Goal: Communication & Community: Share content

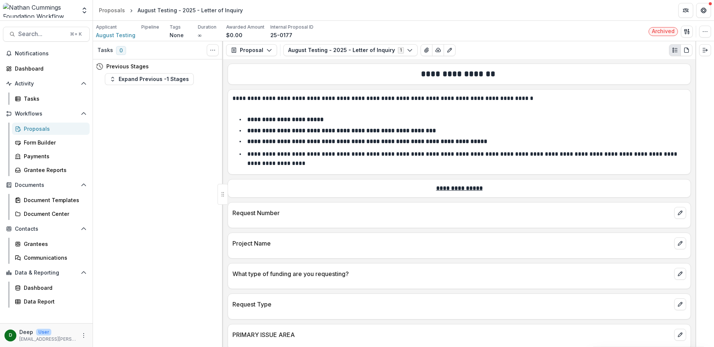
click at [38, 132] on div "Proposals" at bounding box center [54, 129] width 60 height 8
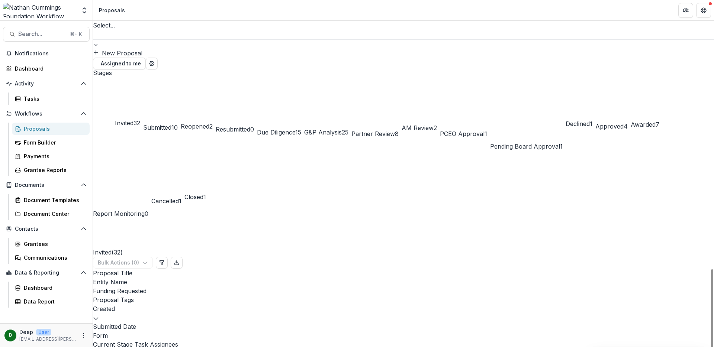
click at [295, 129] on span "Due Diligence" at bounding box center [276, 132] width 38 height 7
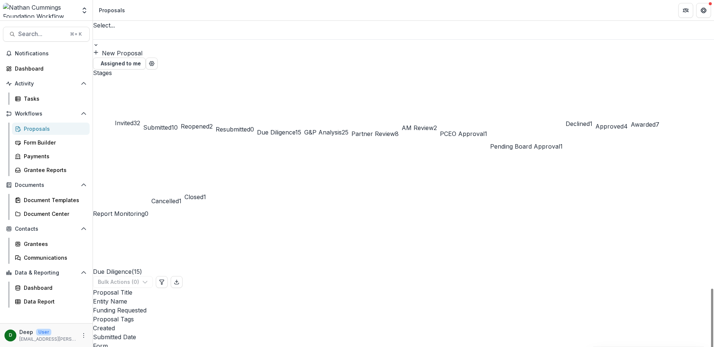
scroll to position [123, 0]
click at [51, 33] on span "Search..." at bounding box center [41, 33] width 47 height 7
type input "**********"
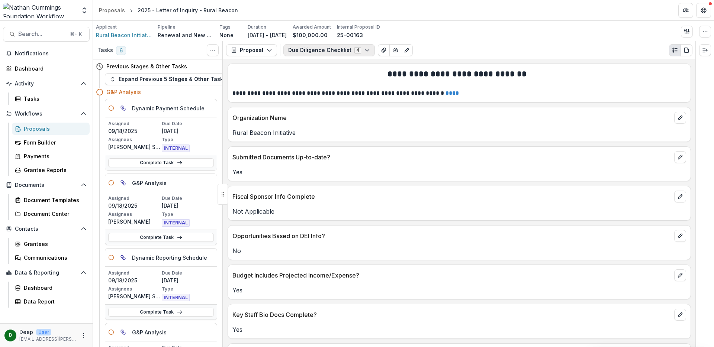
click at [337, 52] on button "Due Diligence Checklist 4" at bounding box center [328, 50] width 91 height 12
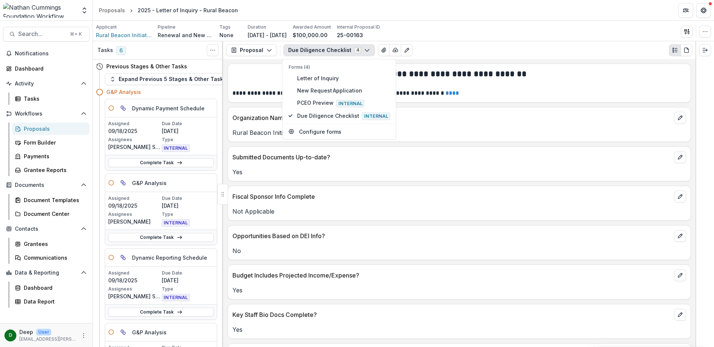
click at [337, 52] on button "Due Diligence Checklist 4" at bounding box center [328, 50] width 91 height 12
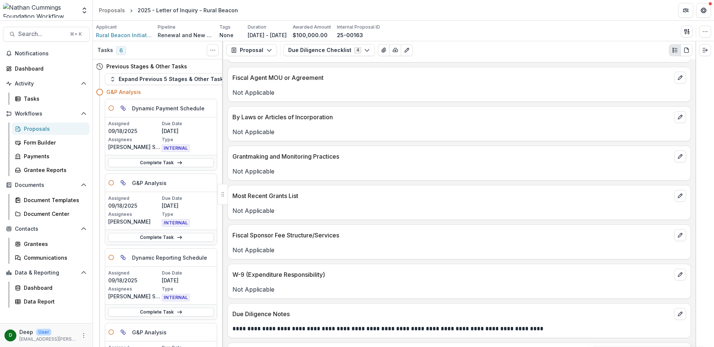
scroll to position [934, 0]
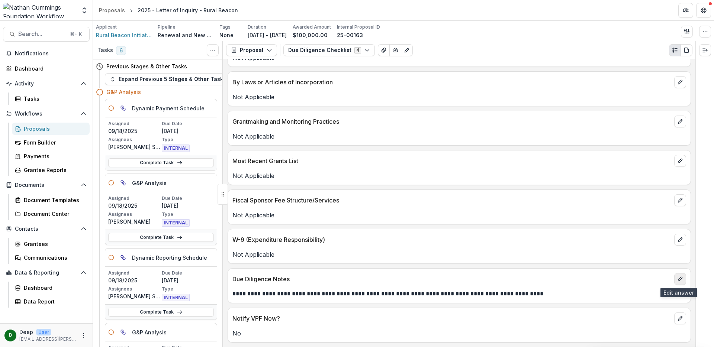
click at [678, 277] on icon "edit" at bounding box center [680, 279] width 6 height 6
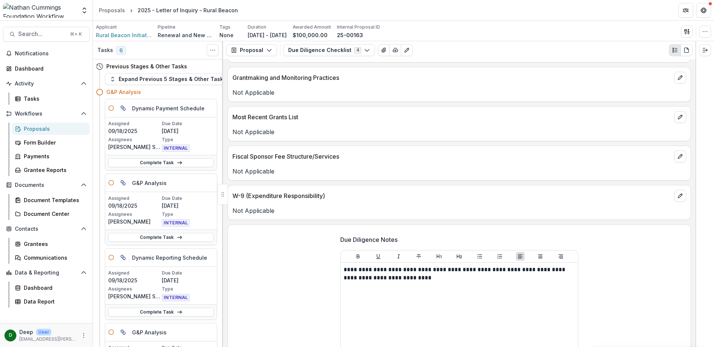
scroll to position [1053, 0]
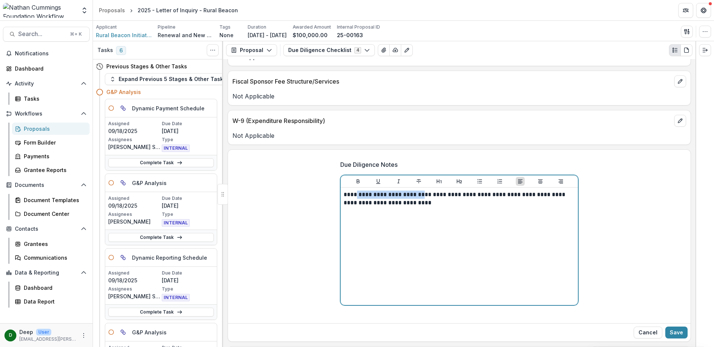
drag, startPoint x: 357, startPoint y: 196, endPoint x: 422, endPoint y: 195, distance: 65.5
click at [422, 195] on p "**********" at bounding box center [459, 199] width 231 height 16
click at [518, 196] on p "**********" at bounding box center [459, 199] width 231 height 16
drag, startPoint x: 447, startPoint y: 195, endPoint x: 497, endPoint y: 195, distance: 50.2
click at [497, 195] on p "**********" at bounding box center [459, 199] width 231 height 16
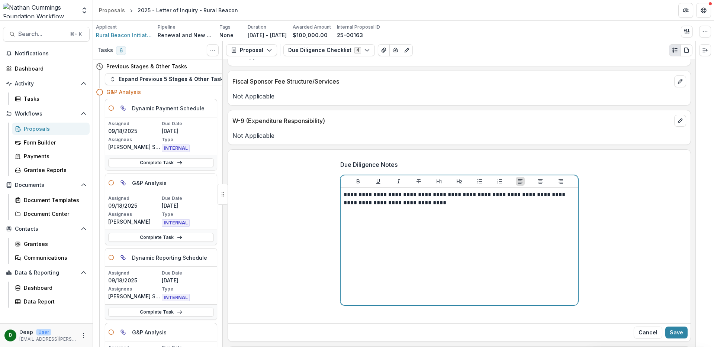
click at [537, 196] on p "**********" at bounding box center [459, 199] width 231 height 16
click at [421, 205] on p "**********" at bounding box center [459, 199] width 231 height 16
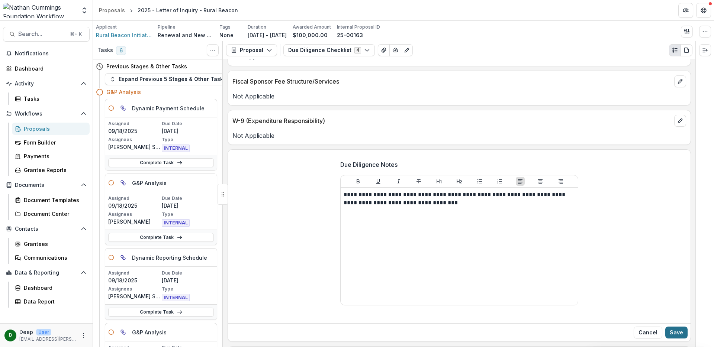
click at [672, 331] on button "Save" at bounding box center [676, 333] width 22 height 12
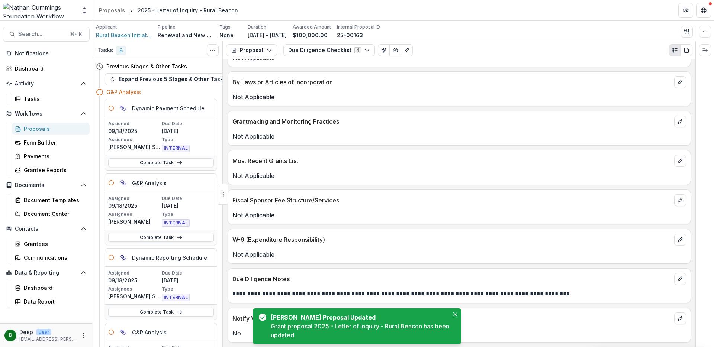
scroll to position [703, 0]
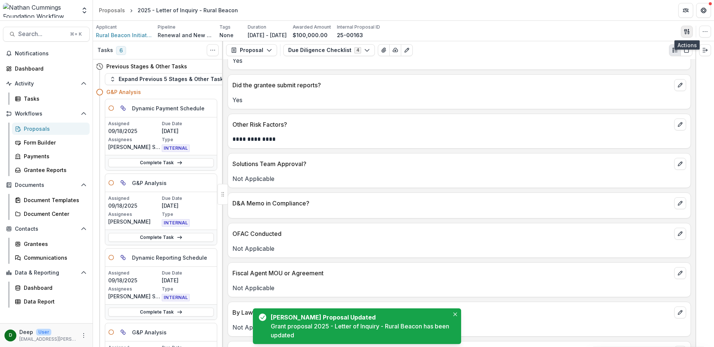
click at [688, 33] on icon "button" at bounding box center [688, 33] width 1 height 2
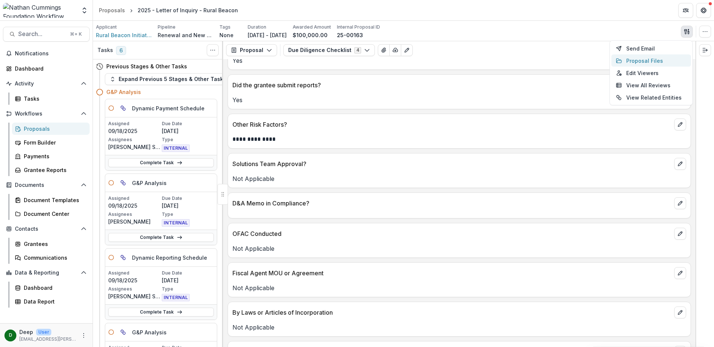
click at [650, 60] on button "Proposal Files" at bounding box center [651, 61] width 80 height 12
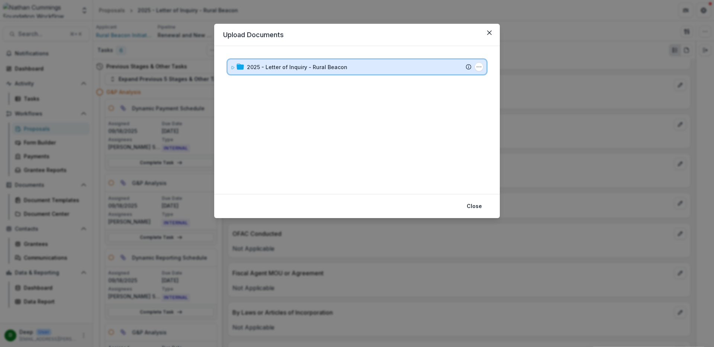
click at [243, 66] on icon at bounding box center [240, 67] width 7 height 6
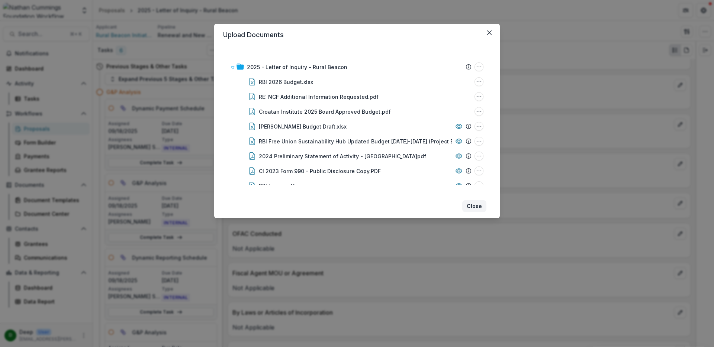
click at [472, 208] on button "Close" at bounding box center [474, 206] width 24 height 12
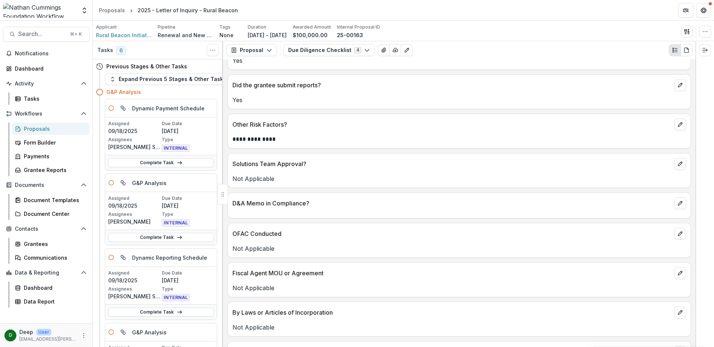
click at [39, 127] on div "Proposals" at bounding box center [54, 129] width 60 height 8
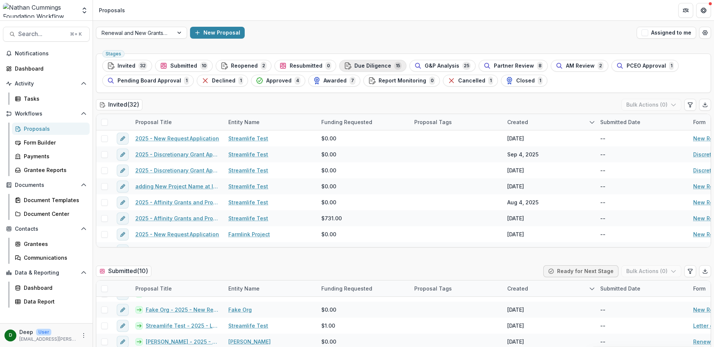
click at [377, 65] on span "Due Diligence" at bounding box center [372, 66] width 37 height 6
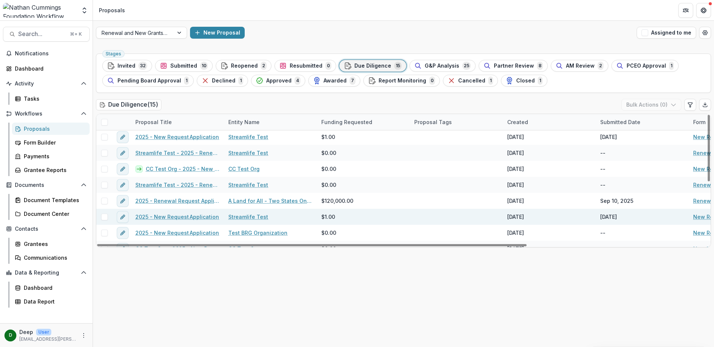
scroll to position [123, 0]
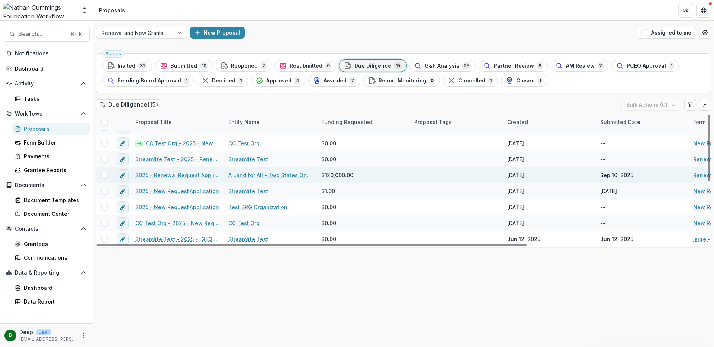
click at [190, 176] on link "2025 - Renewal Request Application" at bounding box center [177, 175] width 84 height 8
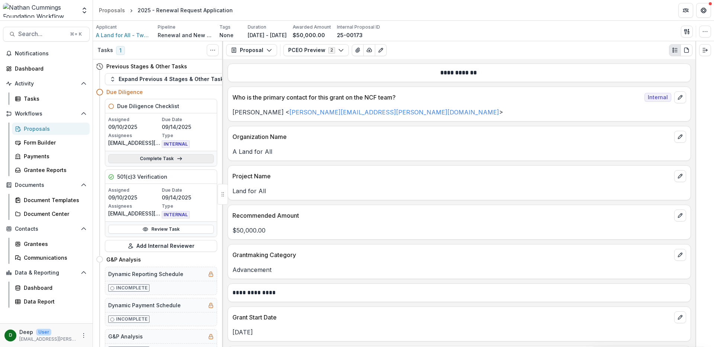
click at [185, 157] on link "Complete Task" at bounding box center [161, 158] width 106 height 9
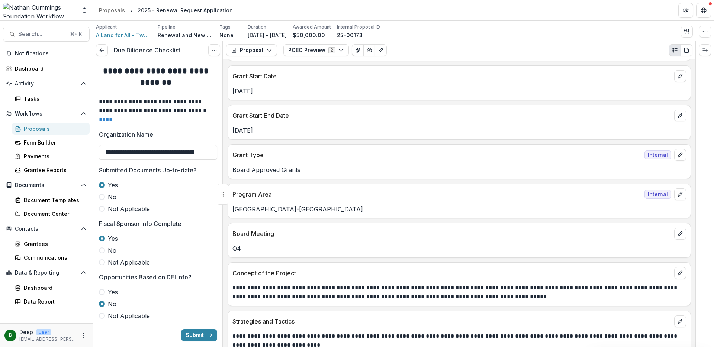
scroll to position [254, 0]
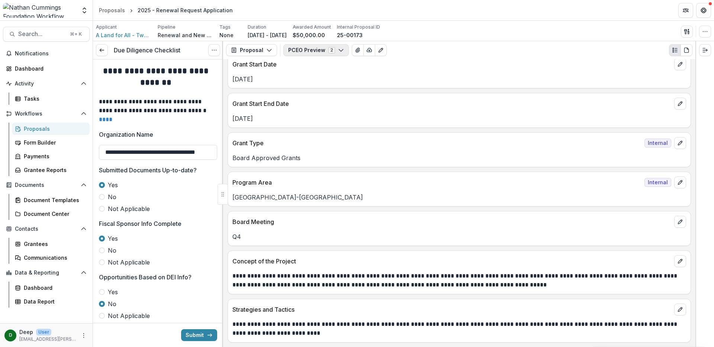
click at [324, 52] on button "PCEO Preview 2" at bounding box center [315, 50] width 65 height 12
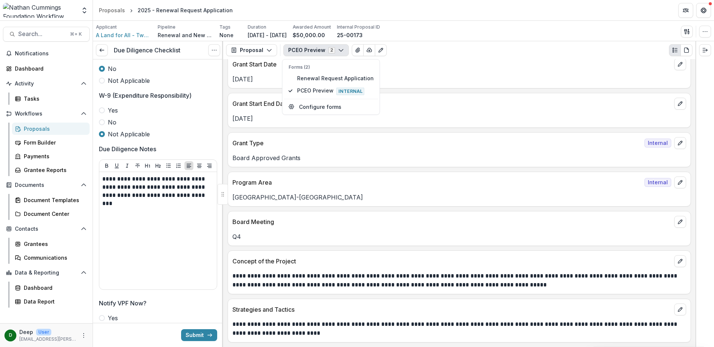
scroll to position [1624, 0]
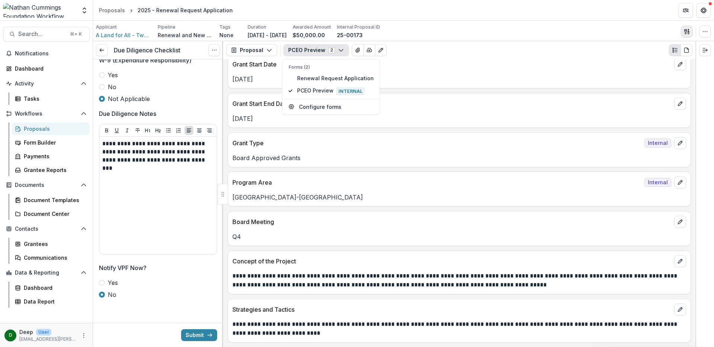
click at [688, 31] on line "button" at bounding box center [688, 30] width 0 height 2
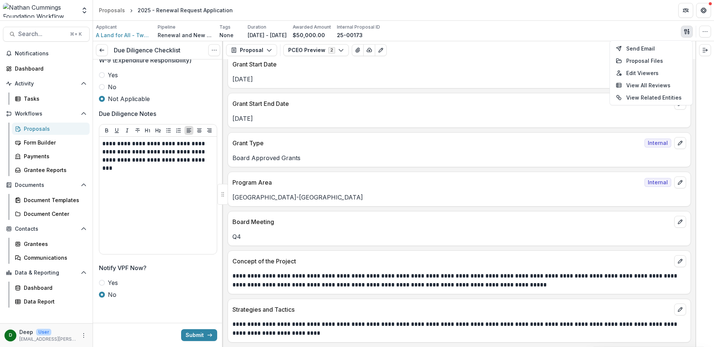
click at [688, 31] on line "button" at bounding box center [688, 30] width 0 height 2
click at [101, 52] on icon at bounding box center [102, 50] width 6 height 6
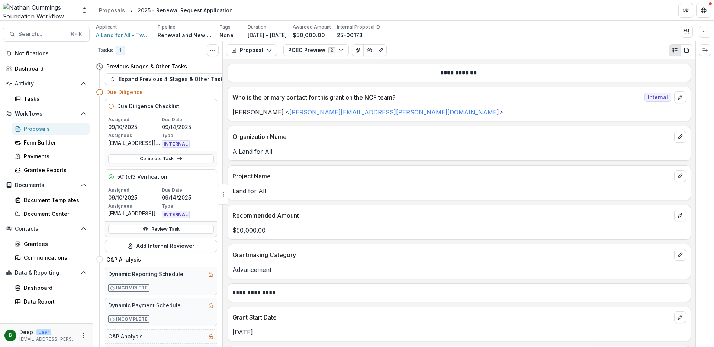
click at [122, 35] on span "A Land for All - Two States One Homeland" at bounding box center [124, 35] width 56 height 8
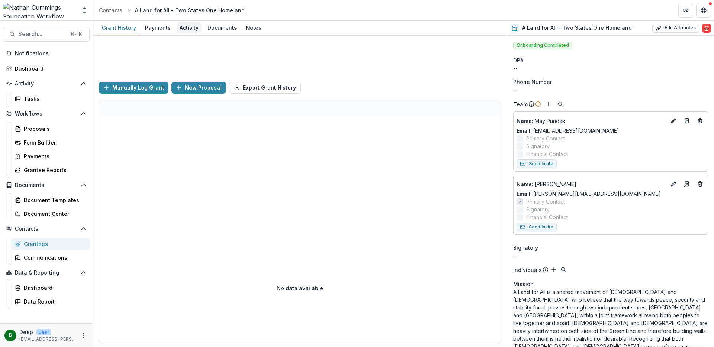
click at [188, 28] on div "Activity" at bounding box center [189, 27] width 25 height 11
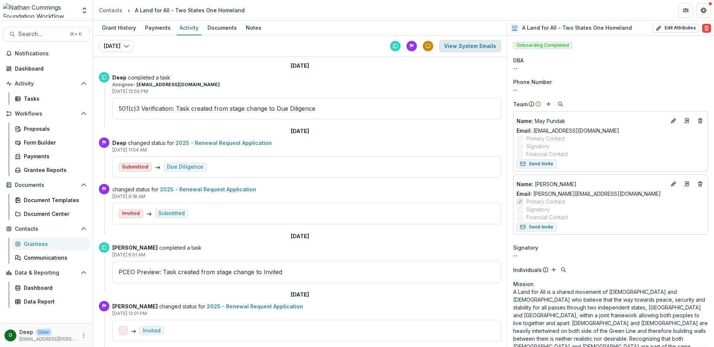
click at [465, 45] on button "View System Emails" at bounding box center [470, 46] width 62 height 12
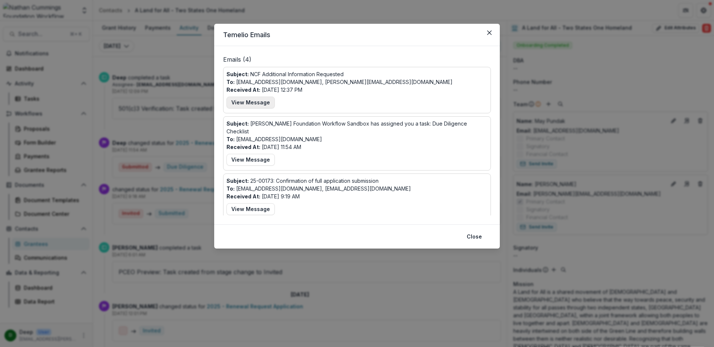
click at [262, 101] on button "View Message" at bounding box center [250, 103] width 48 height 12
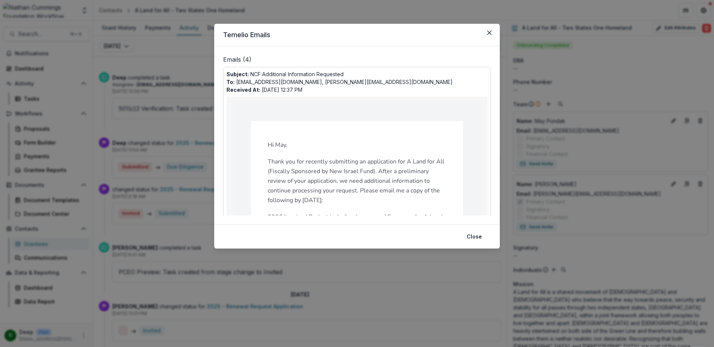
click at [527, 47] on div "Temelio Emails Emails ( 4 ) Subject: NCF Additional Information Requested To: m…" at bounding box center [357, 173] width 714 height 347
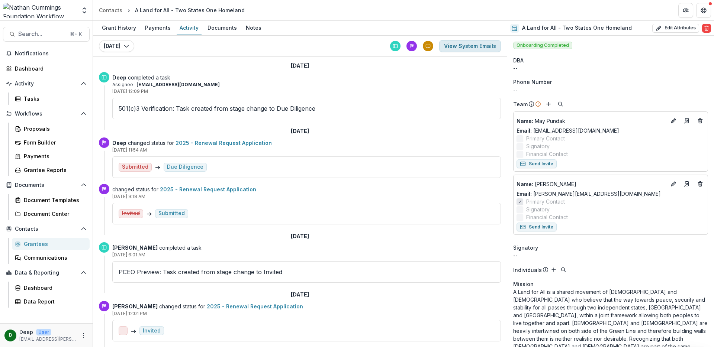
click at [486, 44] on button "View System Emails" at bounding box center [470, 46] width 62 height 12
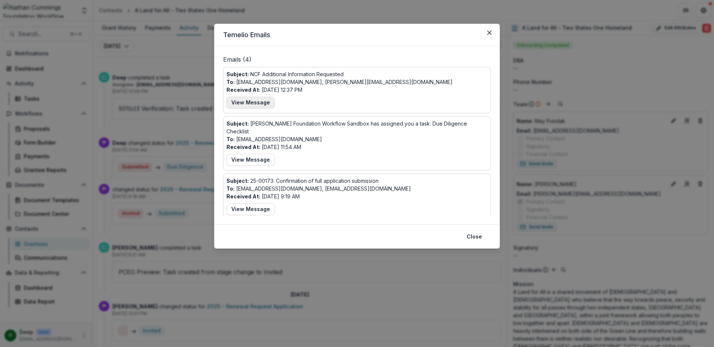
click at [244, 101] on button "View Message" at bounding box center [250, 103] width 48 height 12
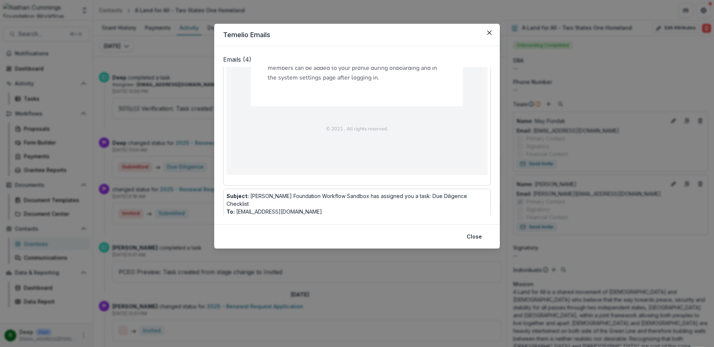
scroll to position [472, 0]
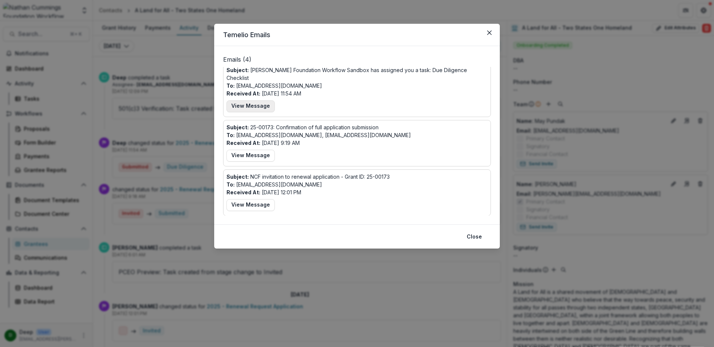
click at [261, 109] on button "View Message" at bounding box center [250, 106] width 48 height 12
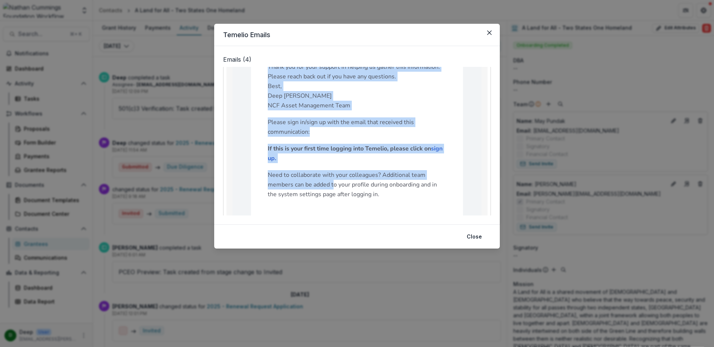
scroll to position [230, 0]
drag, startPoint x: 268, startPoint y: 145, endPoint x: 369, endPoint y: 194, distance: 112.3
click at [369, 194] on div "Hi May, Thank you for recently submitting an application for A Land for All (Fi…" at bounding box center [357, 54] width 179 height 289
copy div "Hi May, Thank you for recently submitting an application for A Land for All (Fi…"
click at [473, 236] on button "Close" at bounding box center [474, 237] width 24 height 12
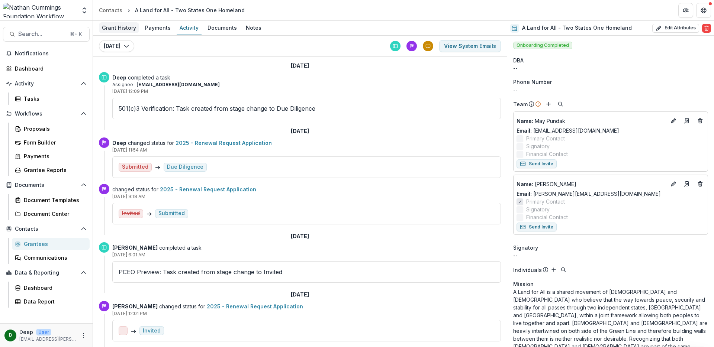
click at [118, 29] on div "Grant History" at bounding box center [119, 27] width 40 height 11
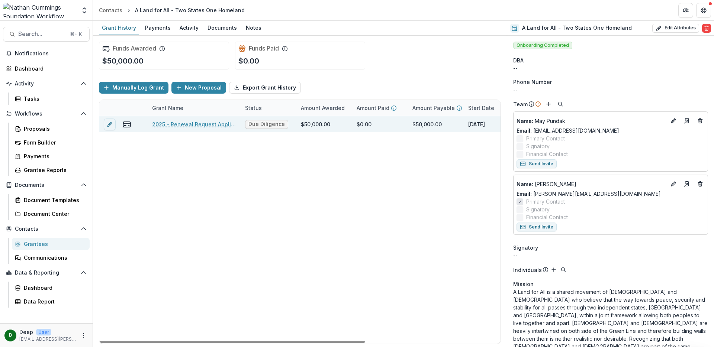
click at [214, 126] on link "2025 - Renewal Request Application" at bounding box center [194, 125] width 84 height 8
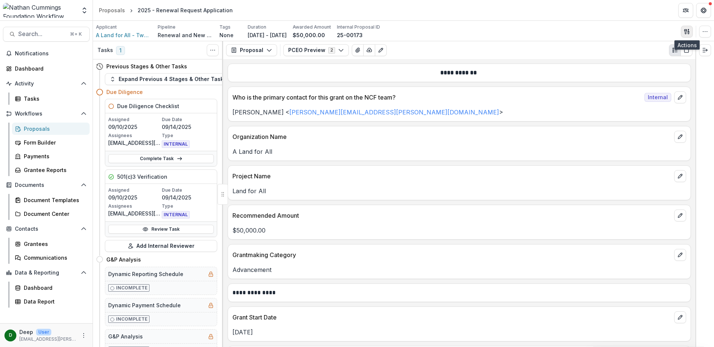
click at [688, 30] on line "button" at bounding box center [688, 30] width 0 height 2
click at [652, 49] on button "Send Email" at bounding box center [651, 48] width 80 height 12
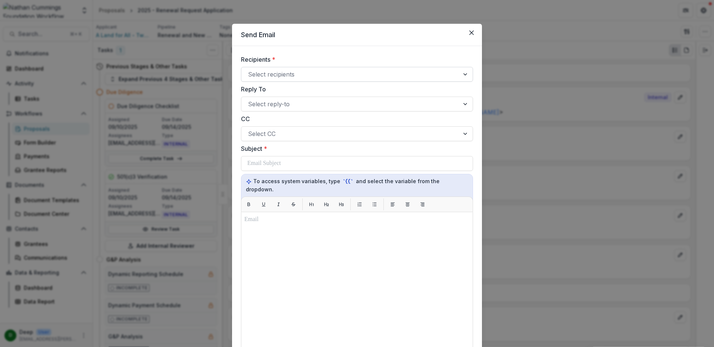
click at [322, 75] on div at bounding box center [350, 74] width 205 height 10
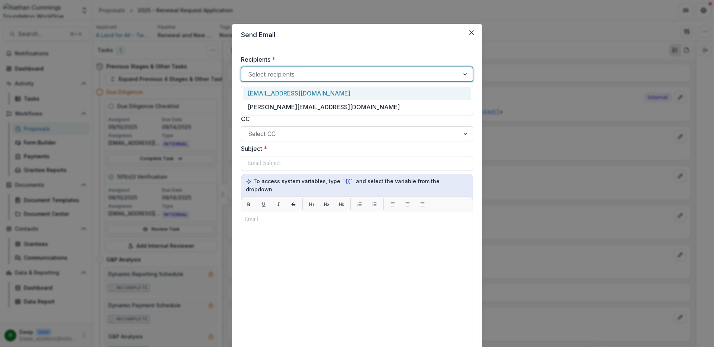
click at [306, 93] on div "may@alandforall.org" at bounding box center [357, 94] width 228 height 14
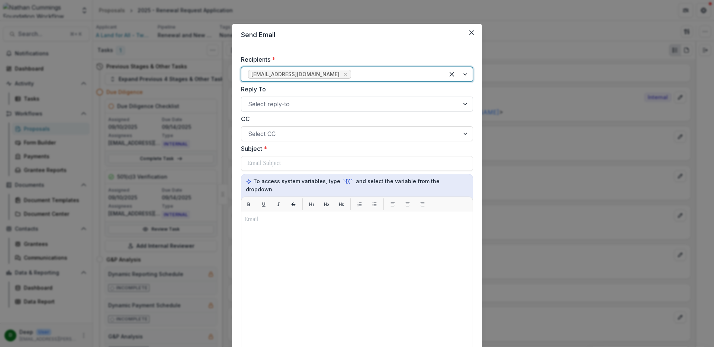
click at [296, 103] on div at bounding box center [350, 104] width 205 height 10
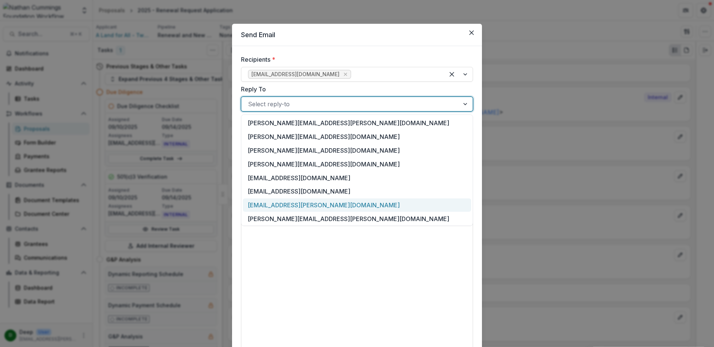
scroll to position [111, 0]
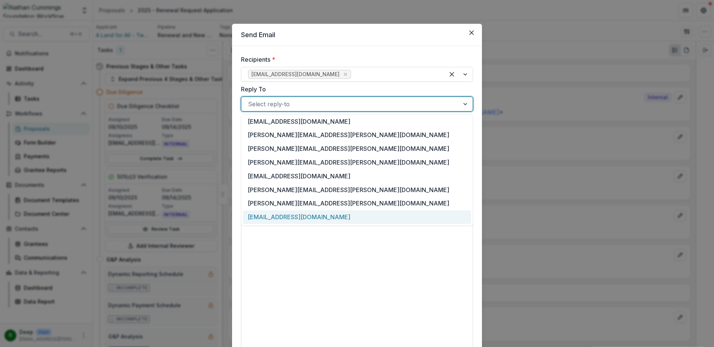
click at [290, 220] on div "[EMAIL_ADDRESS][DOMAIN_NAME]" at bounding box center [357, 218] width 228 height 14
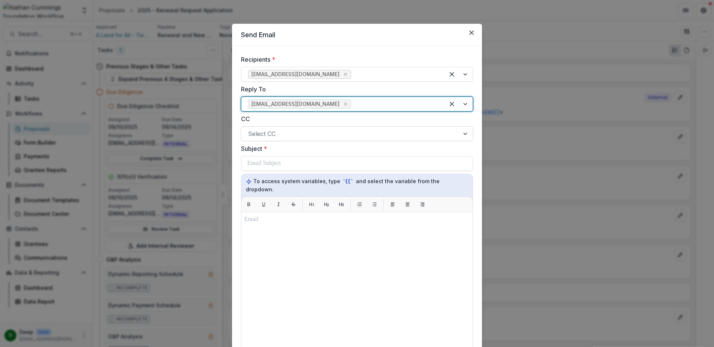
click at [276, 136] on div at bounding box center [350, 134] width 205 height 10
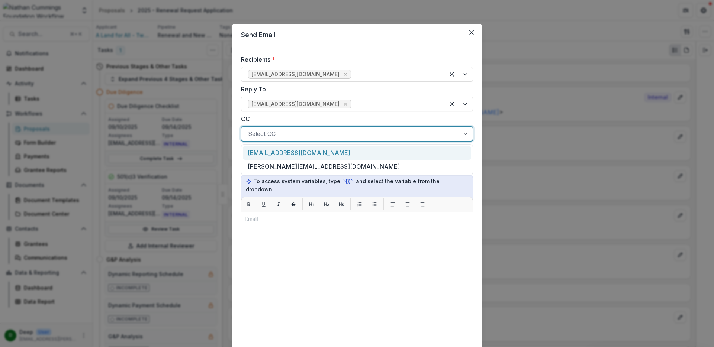
click at [301, 120] on label "CC" at bounding box center [355, 119] width 228 height 9
click at [250, 129] on input "CC" at bounding box center [249, 133] width 2 height 9
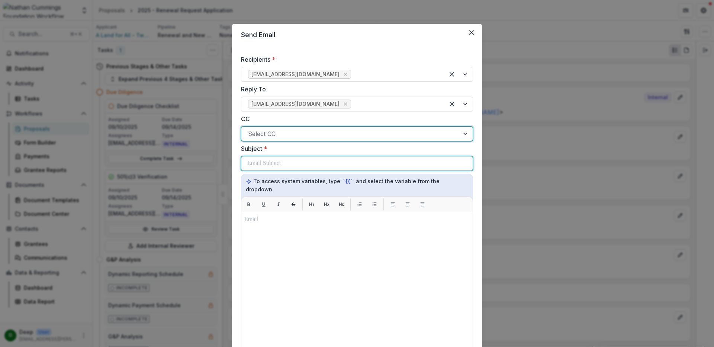
click at [278, 163] on p at bounding box center [263, 163] width 33 height 9
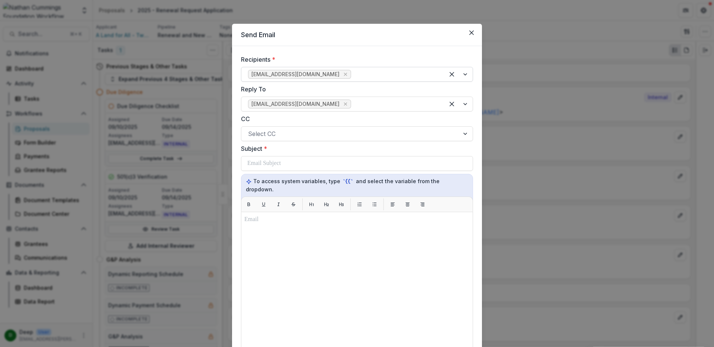
click at [353, 75] on div at bounding box center [395, 74] width 85 height 10
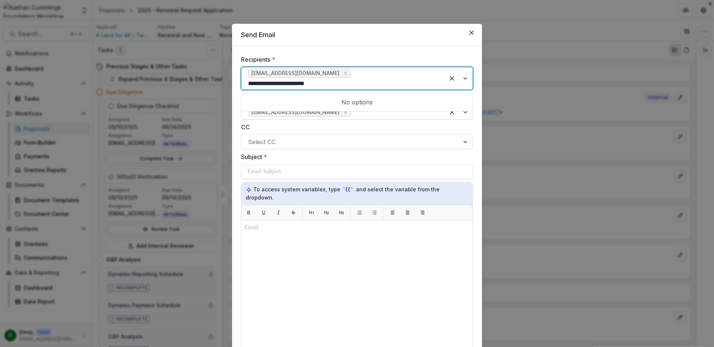
type input "**********"
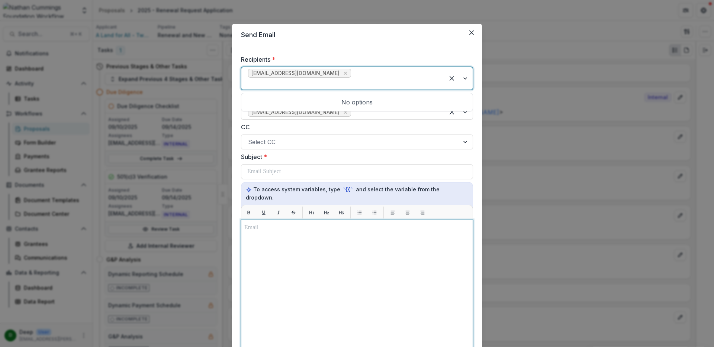
click at [350, 224] on div at bounding box center [356, 313] width 225 height 179
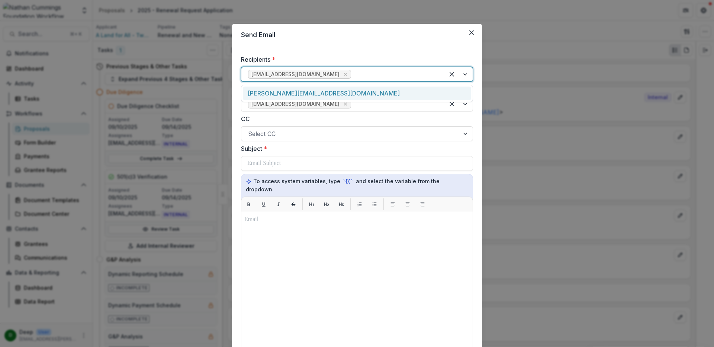
click at [353, 74] on div at bounding box center [395, 74] width 85 height 10
click at [364, 120] on label "CC" at bounding box center [355, 119] width 228 height 9
click at [250, 129] on input "CC" at bounding box center [249, 133] width 2 height 9
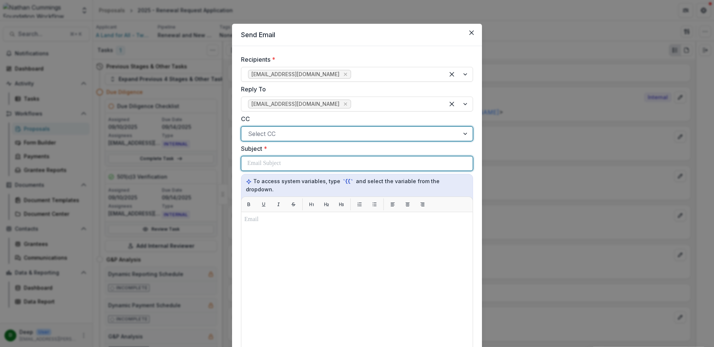
click at [286, 165] on div at bounding box center [356, 164] width 219 height 14
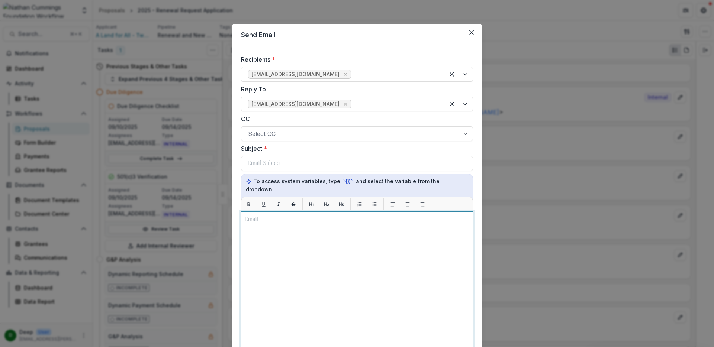
click at [299, 222] on div at bounding box center [356, 304] width 225 height 179
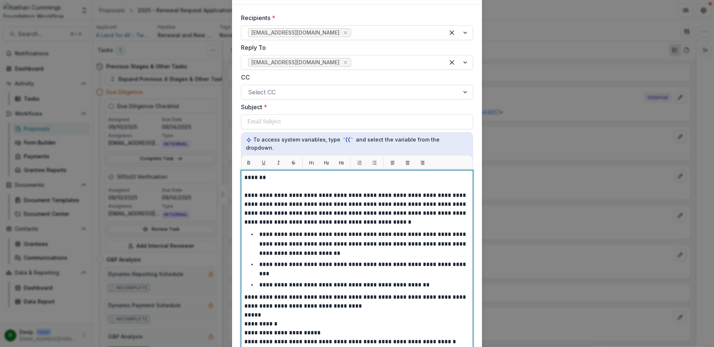
scroll to position [0, 0]
click at [376, 214] on p "**********" at bounding box center [355, 210] width 223 height 36
drag, startPoint x: 345, startPoint y: 215, endPoint x: 361, endPoint y: 216, distance: 15.6
click at [361, 216] on p "**********" at bounding box center [355, 210] width 223 height 36
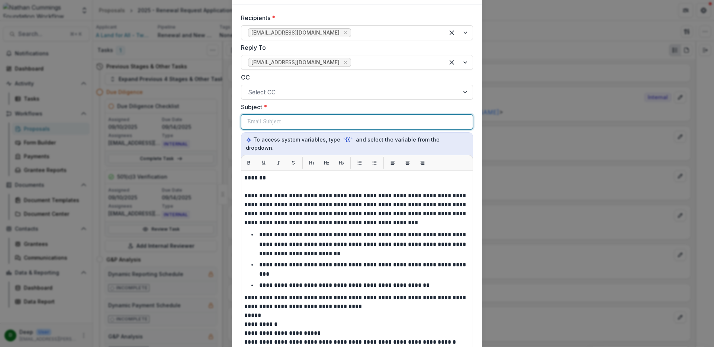
click at [274, 122] on p at bounding box center [263, 122] width 33 height 9
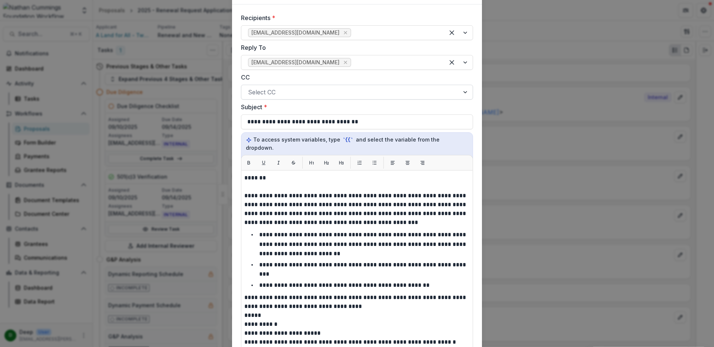
click at [459, 87] on div at bounding box center [465, 92] width 13 height 14
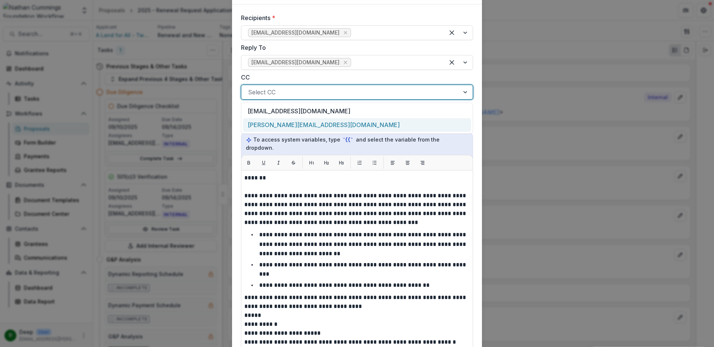
click at [325, 124] on div "manuela@alandforall.org" at bounding box center [357, 125] width 228 height 14
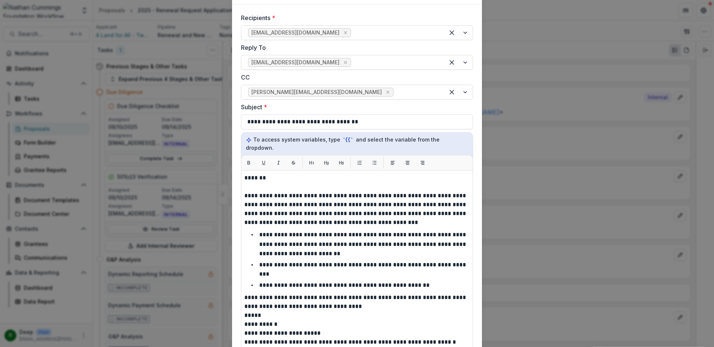
click at [378, 105] on label "Subject *" at bounding box center [355, 107] width 228 height 9
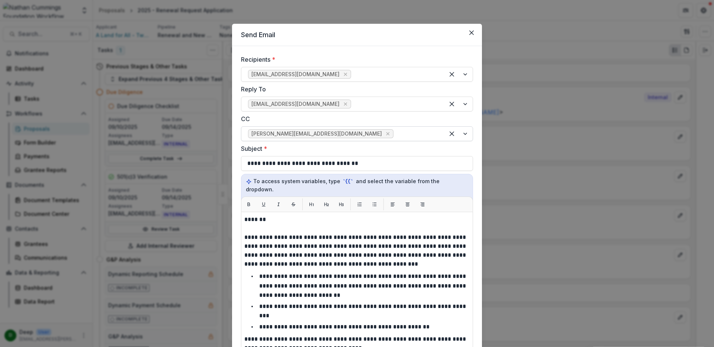
scroll to position [149, 0]
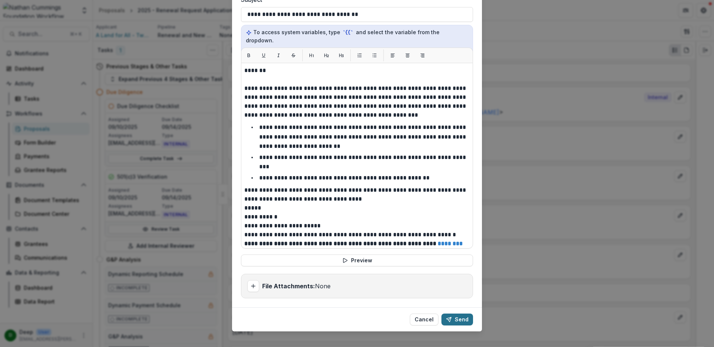
click at [460, 314] on button "Send" at bounding box center [457, 320] width 32 height 12
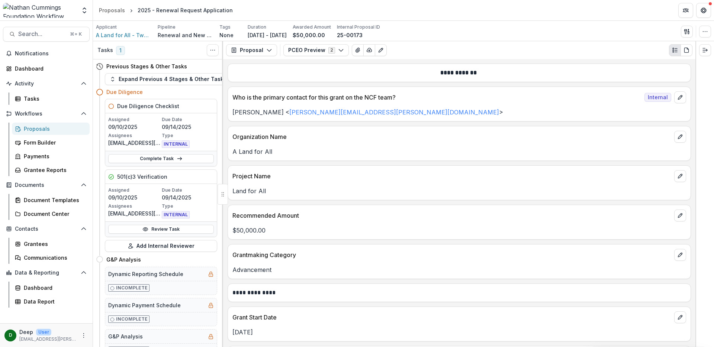
click at [37, 130] on div "Proposals" at bounding box center [54, 129] width 60 height 8
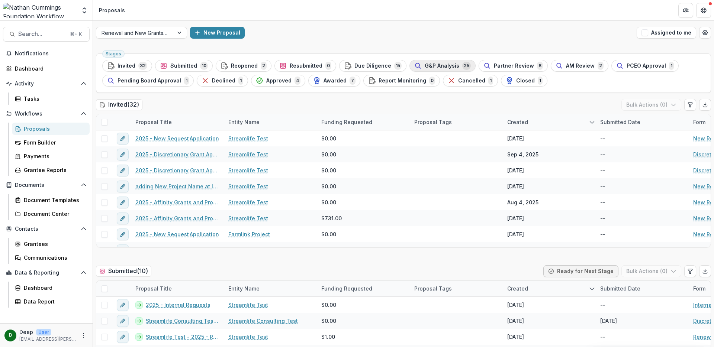
click at [441, 66] on span "G&P Analysis" at bounding box center [442, 66] width 35 height 6
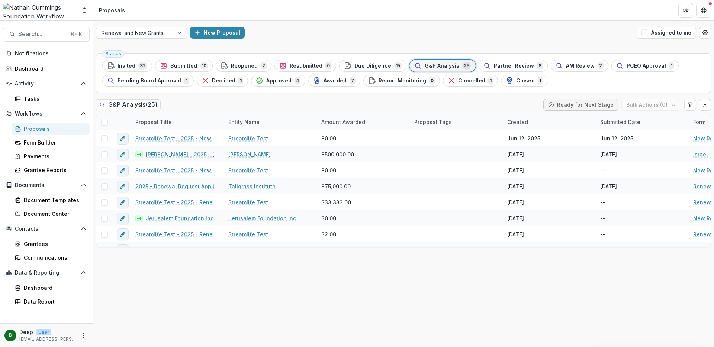
click at [301, 286] on div "Stages Invited 32 Submitted 10 Reopened 2 Resubmitted 0 Due Diligence 15 G&P An…" at bounding box center [403, 199] width 621 height 297
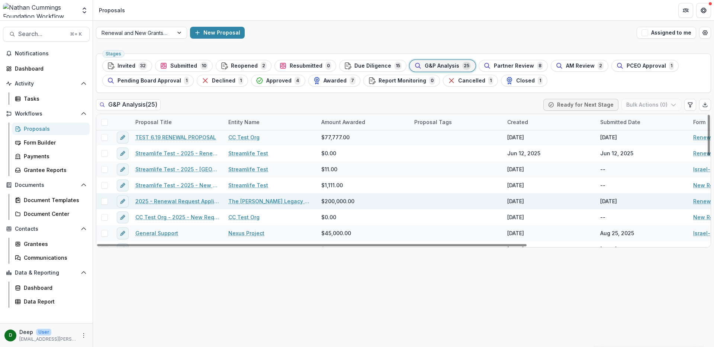
scroll to position [283, 0]
